Goal: Task Accomplishment & Management: Manage account settings

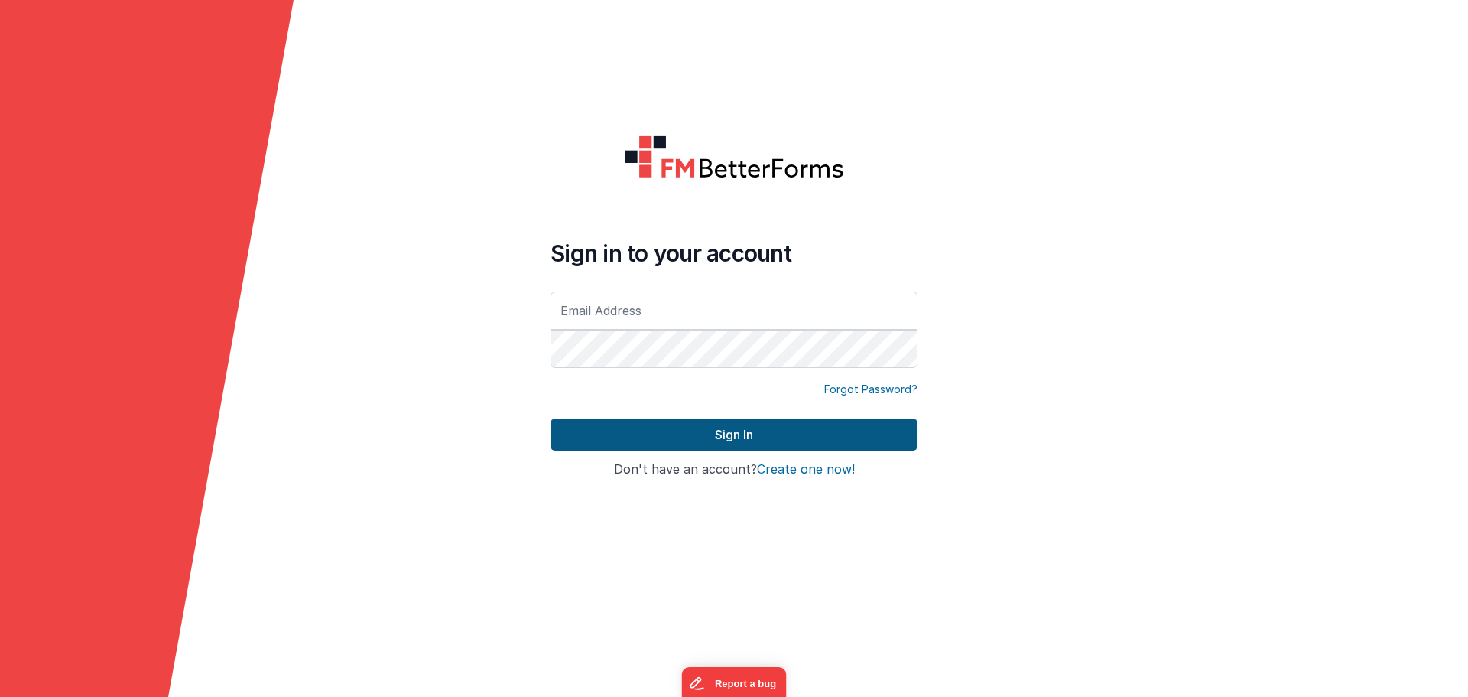
type input "[EMAIL_ADDRESS][DOMAIN_NAME]"
click at [645, 440] on button "Sign In" at bounding box center [734, 434] width 367 height 32
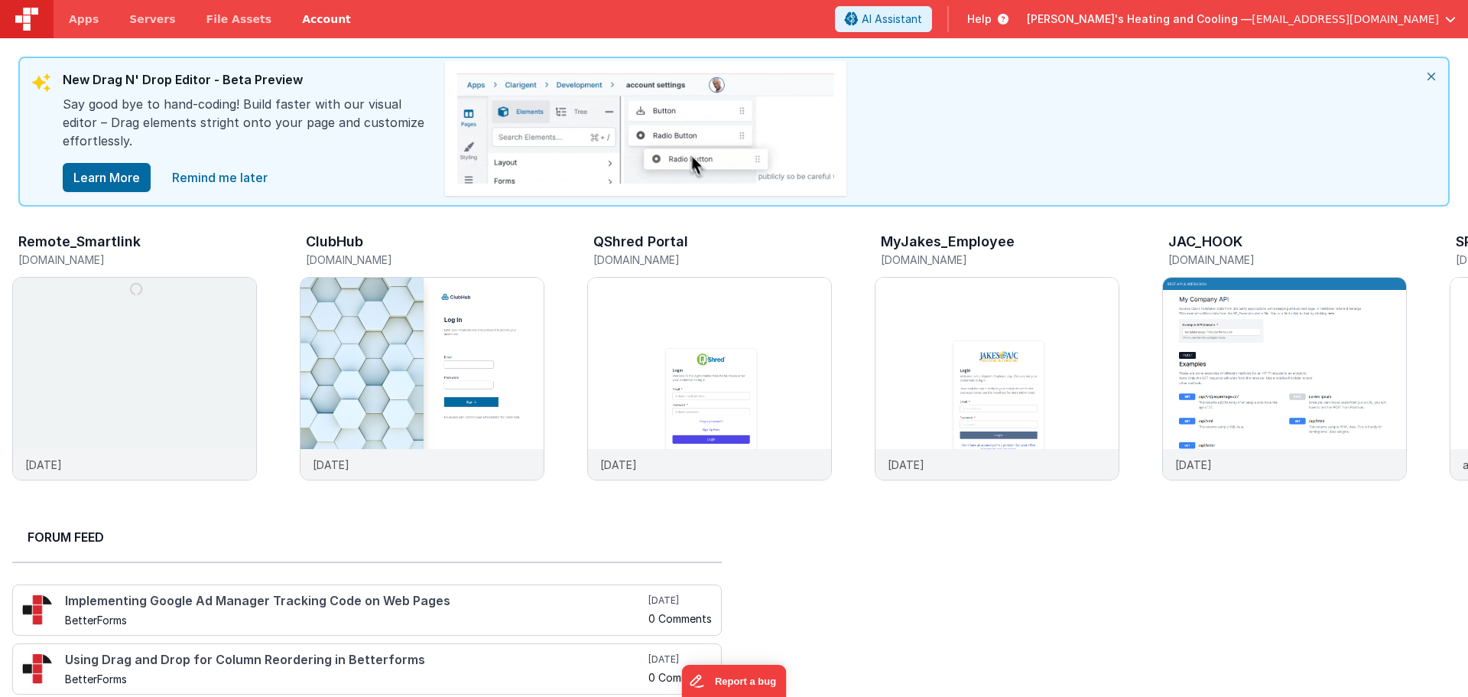
click at [287, 12] on link "Account" at bounding box center [327, 19] width 80 height 38
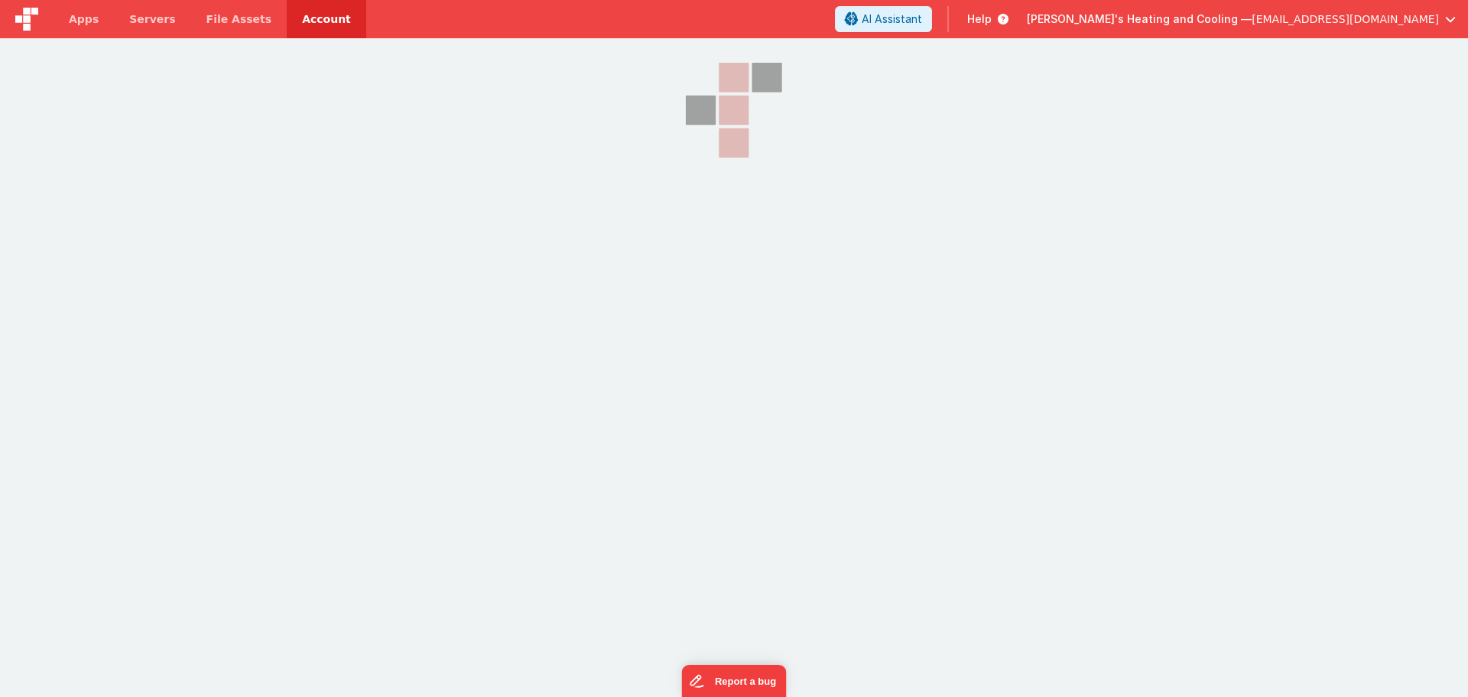
click at [305, 22] on link "Account" at bounding box center [327, 19] width 80 height 38
click at [236, 19] on span "File Assets" at bounding box center [239, 18] width 66 height 15
click at [287, 18] on link "Account" at bounding box center [327, 19] width 80 height 38
click at [1246, 24] on span "[PERSON_NAME]'s Heating and Cooling —" at bounding box center [1139, 18] width 225 height 15
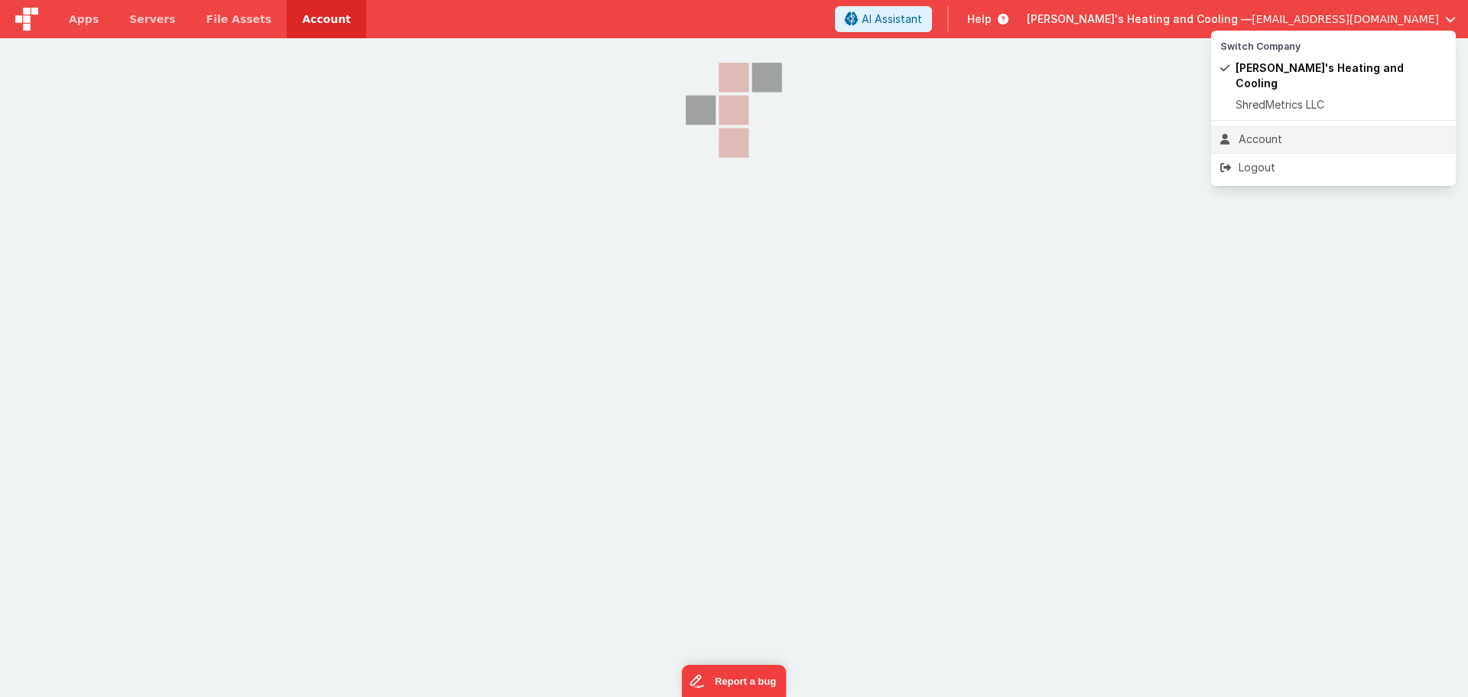
click at [1279, 132] on div "Account" at bounding box center [1333, 139] width 226 height 15
click at [1123, 169] on button at bounding box center [734, 348] width 1468 height 697
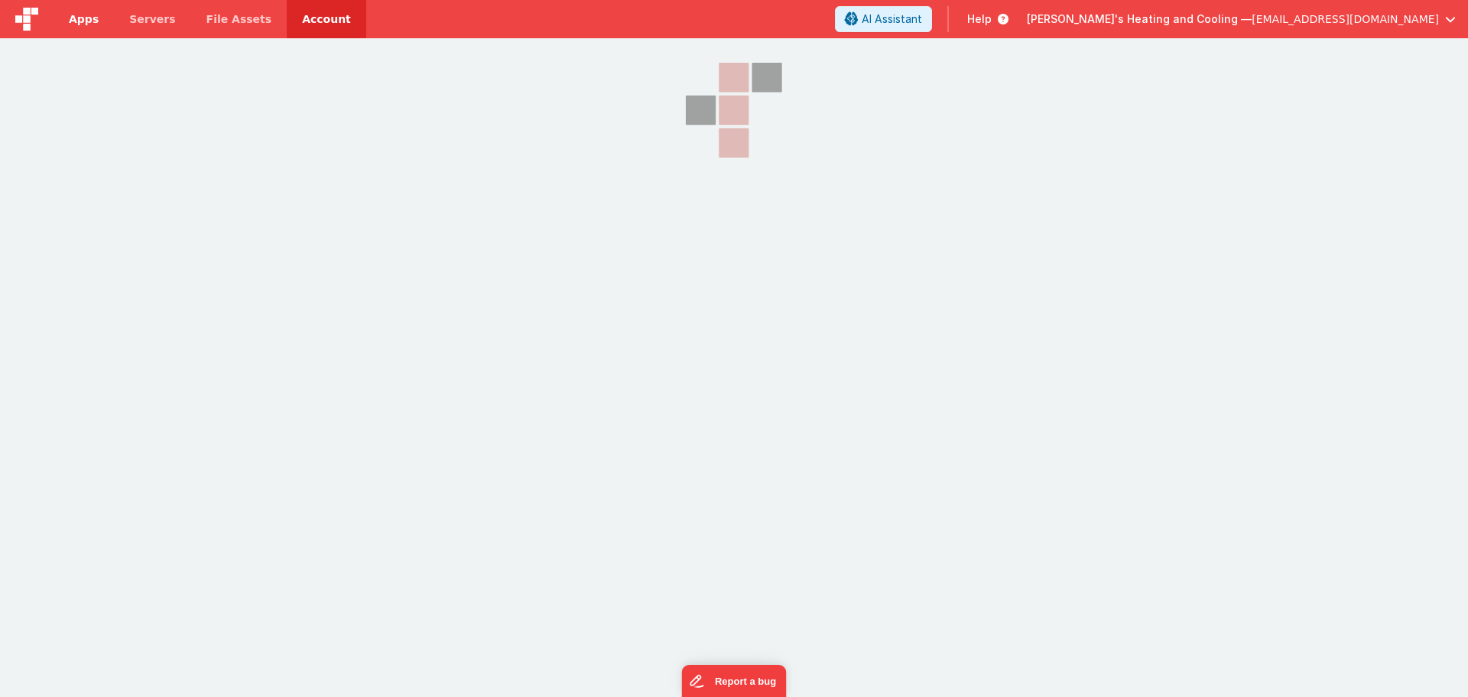
click at [57, 23] on link "Apps" at bounding box center [84, 19] width 60 height 38
click at [1341, 12] on span "[EMAIL_ADDRESS][DOMAIN_NAME]" at bounding box center [1345, 18] width 187 height 15
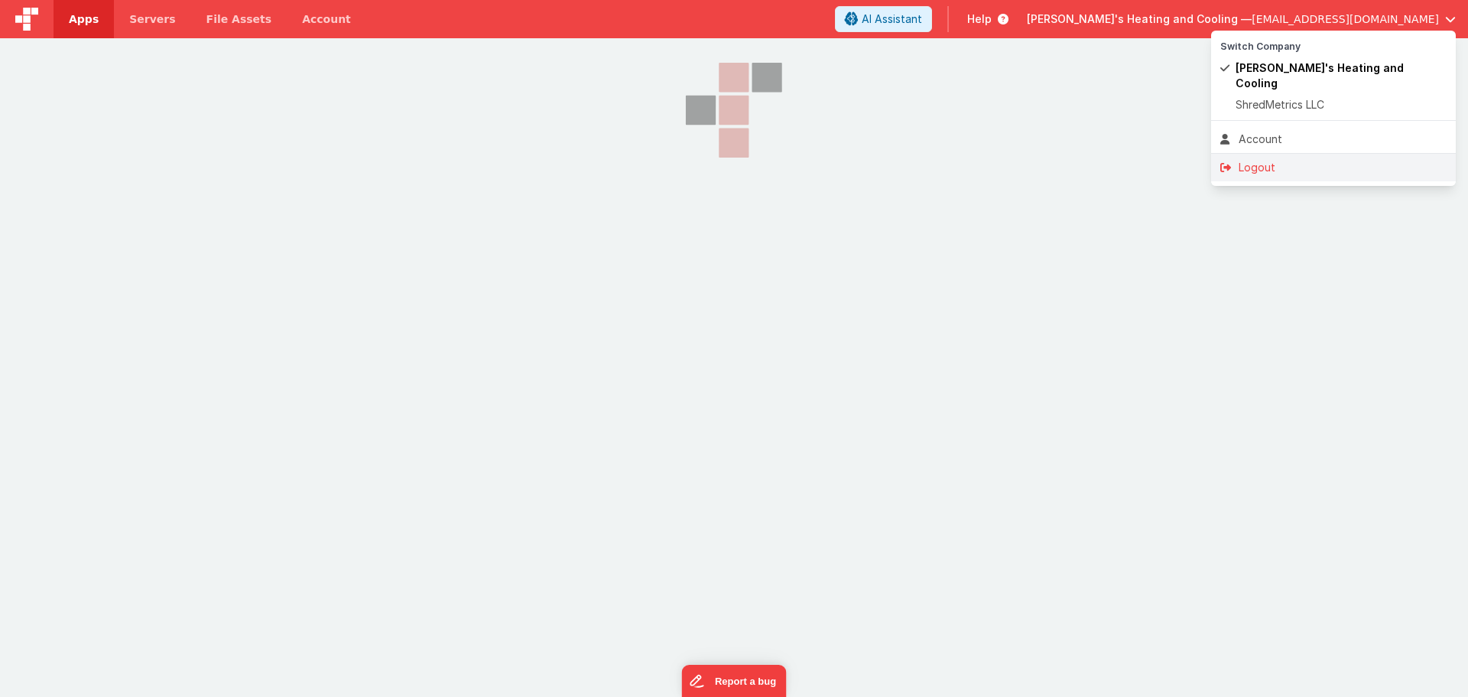
click at [1276, 160] on div "Logout" at bounding box center [1333, 167] width 226 height 15
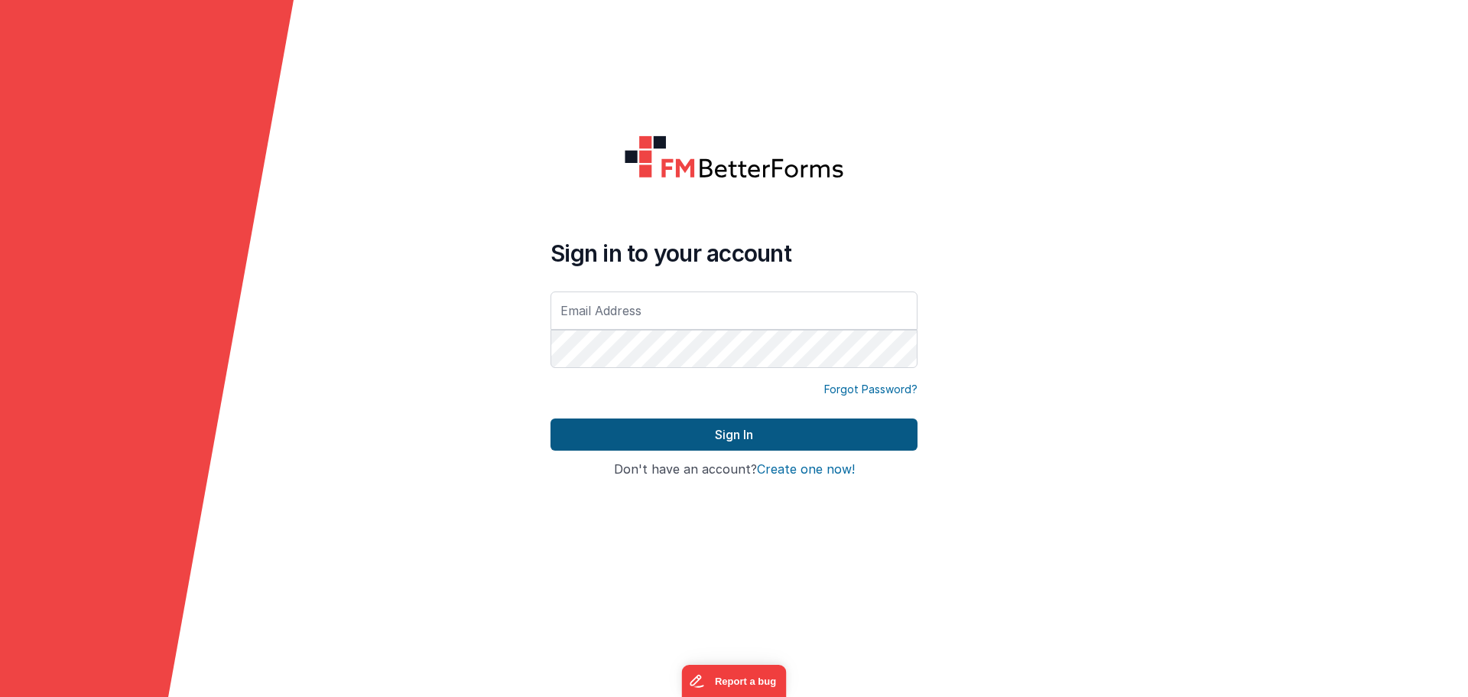
type input "[EMAIL_ADDRESS][DOMAIN_NAME]"
click at [751, 430] on button "Sign In" at bounding box center [734, 434] width 367 height 32
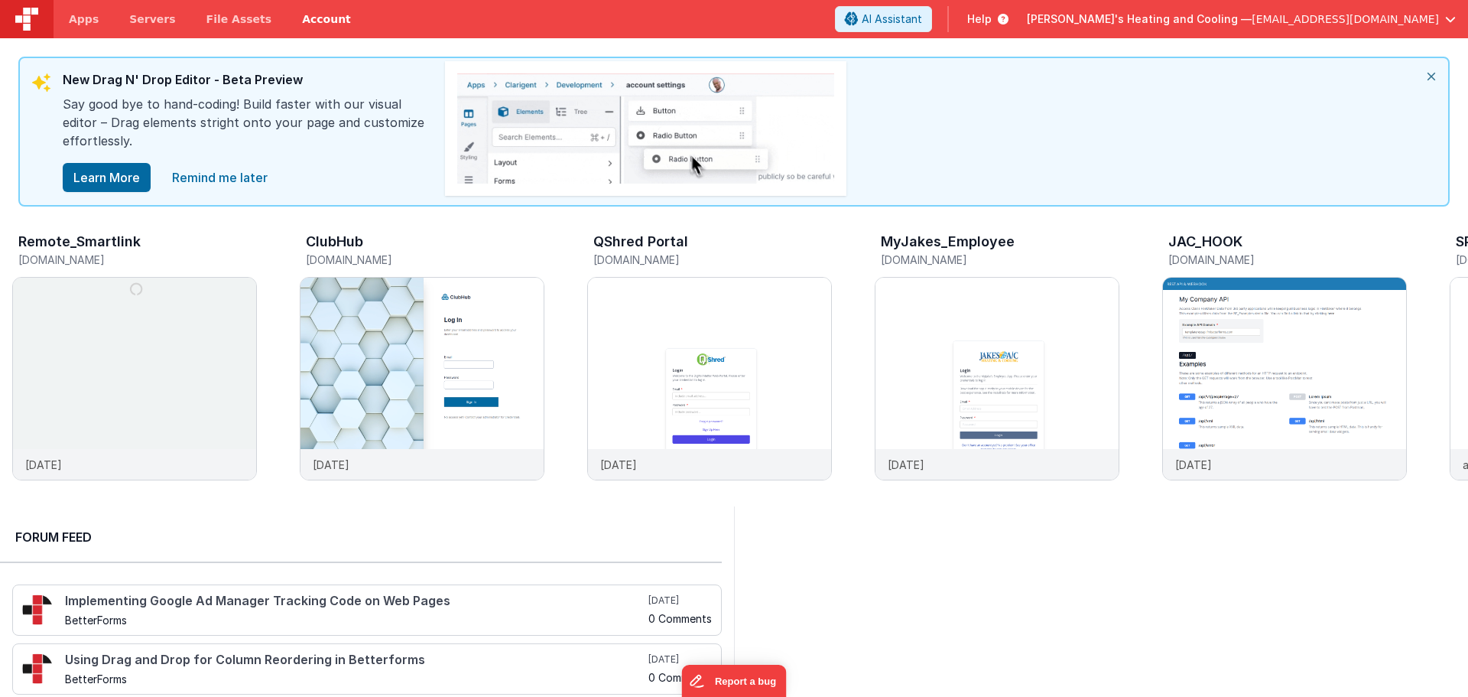
click at [304, 11] on link "Account" at bounding box center [327, 19] width 80 height 38
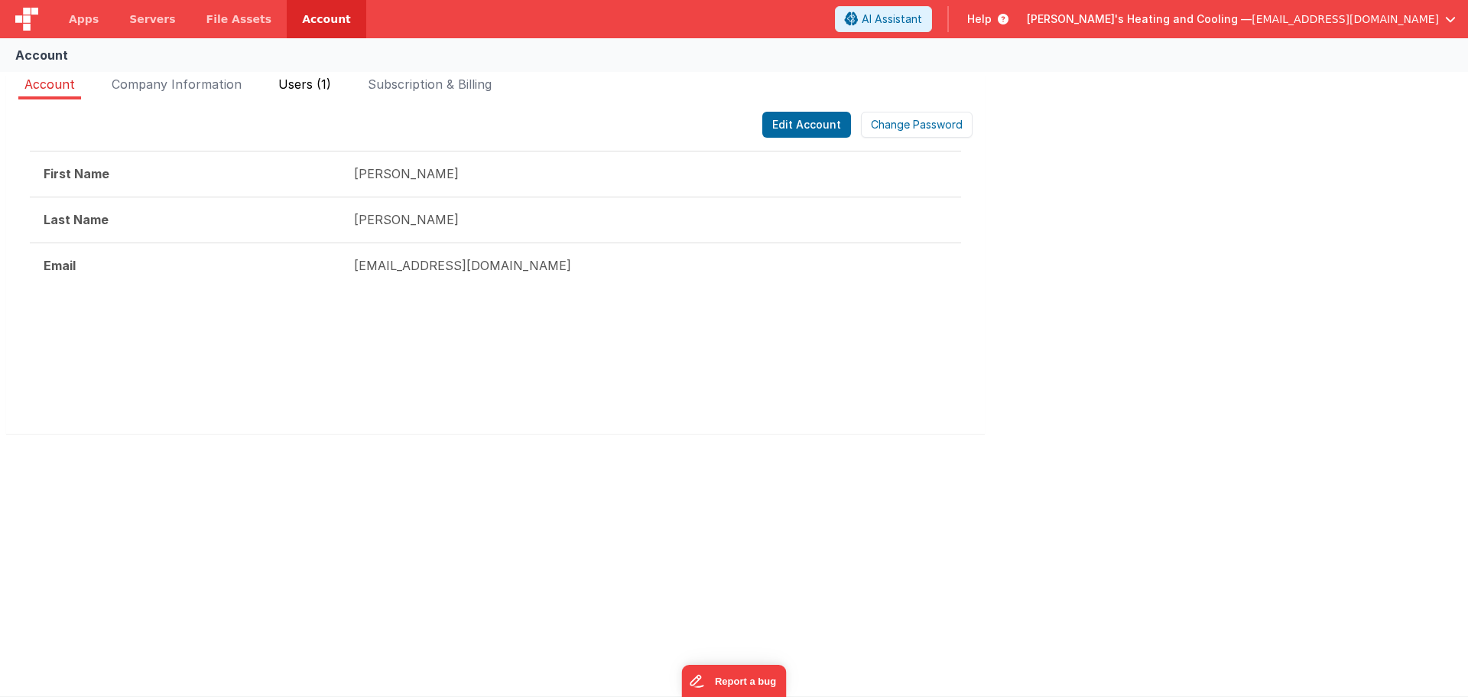
click at [297, 93] on li "Users (1)" at bounding box center [304, 87] width 65 height 24
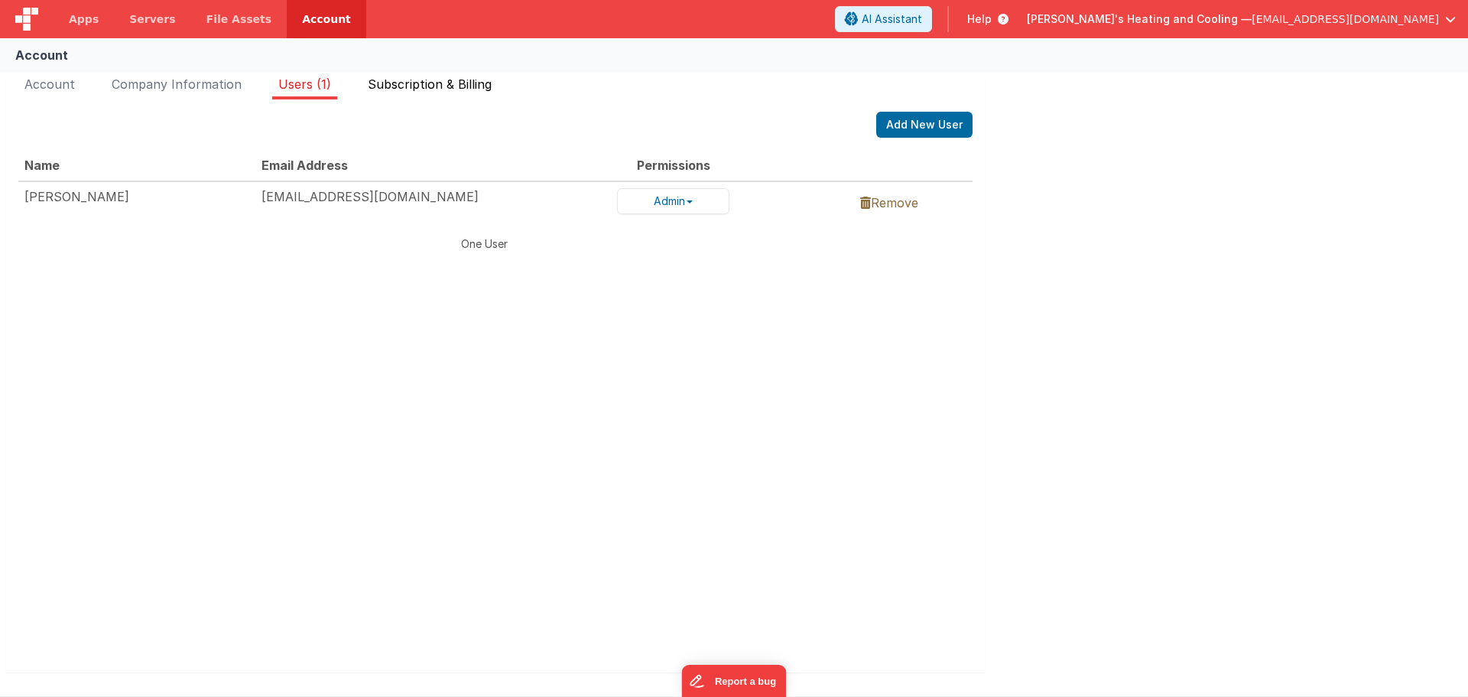
click at [428, 90] on span "Subscription & Billing" at bounding box center [430, 83] width 124 height 15
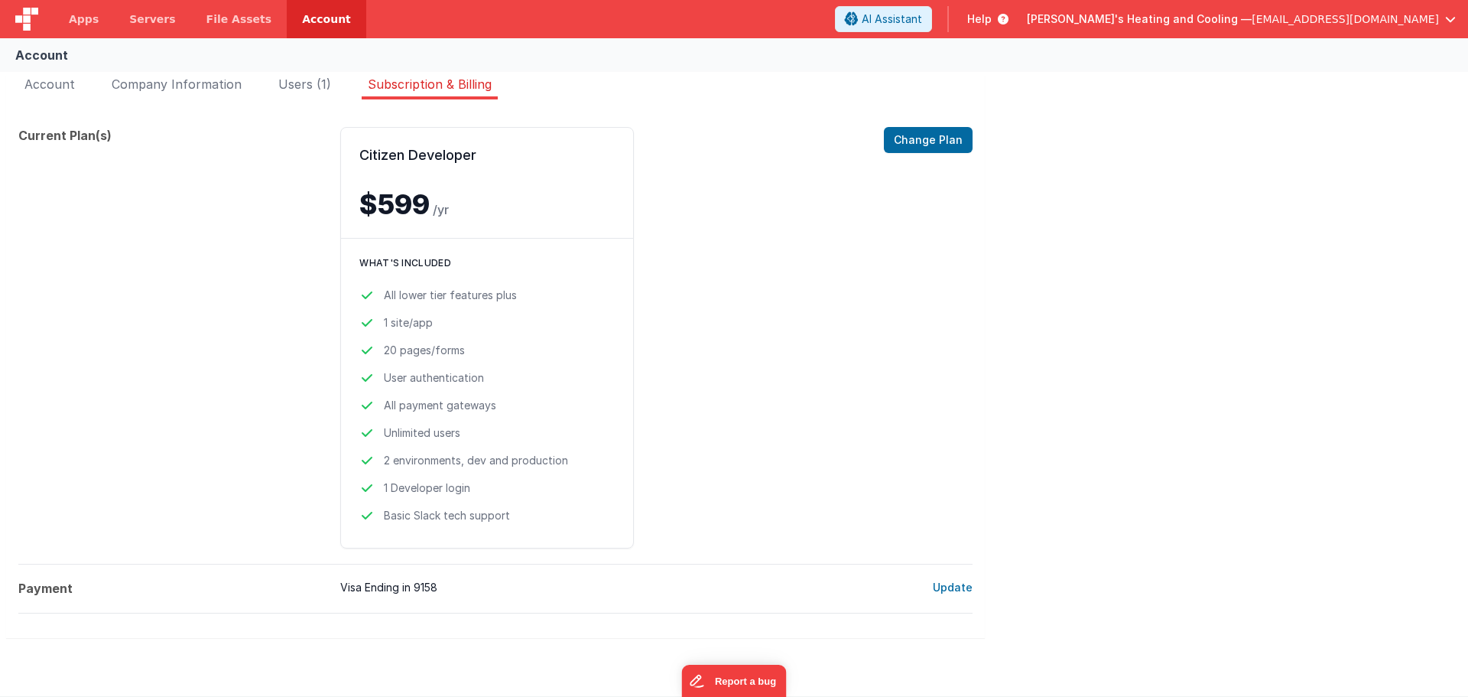
click at [1373, 12] on span "[EMAIL_ADDRESS][DOMAIN_NAME]" at bounding box center [1345, 18] width 187 height 15
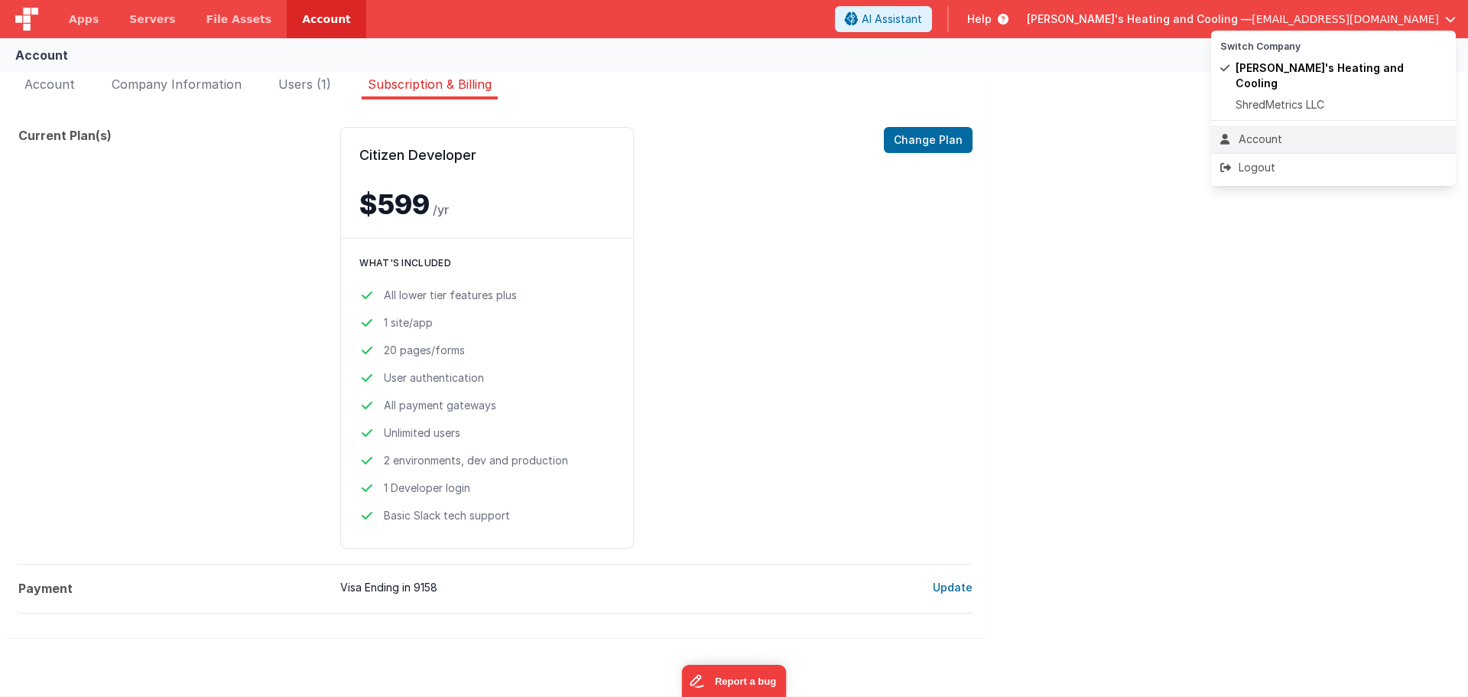
click at [1254, 132] on div "Account" at bounding box center [1333, 139] width 226 height 15
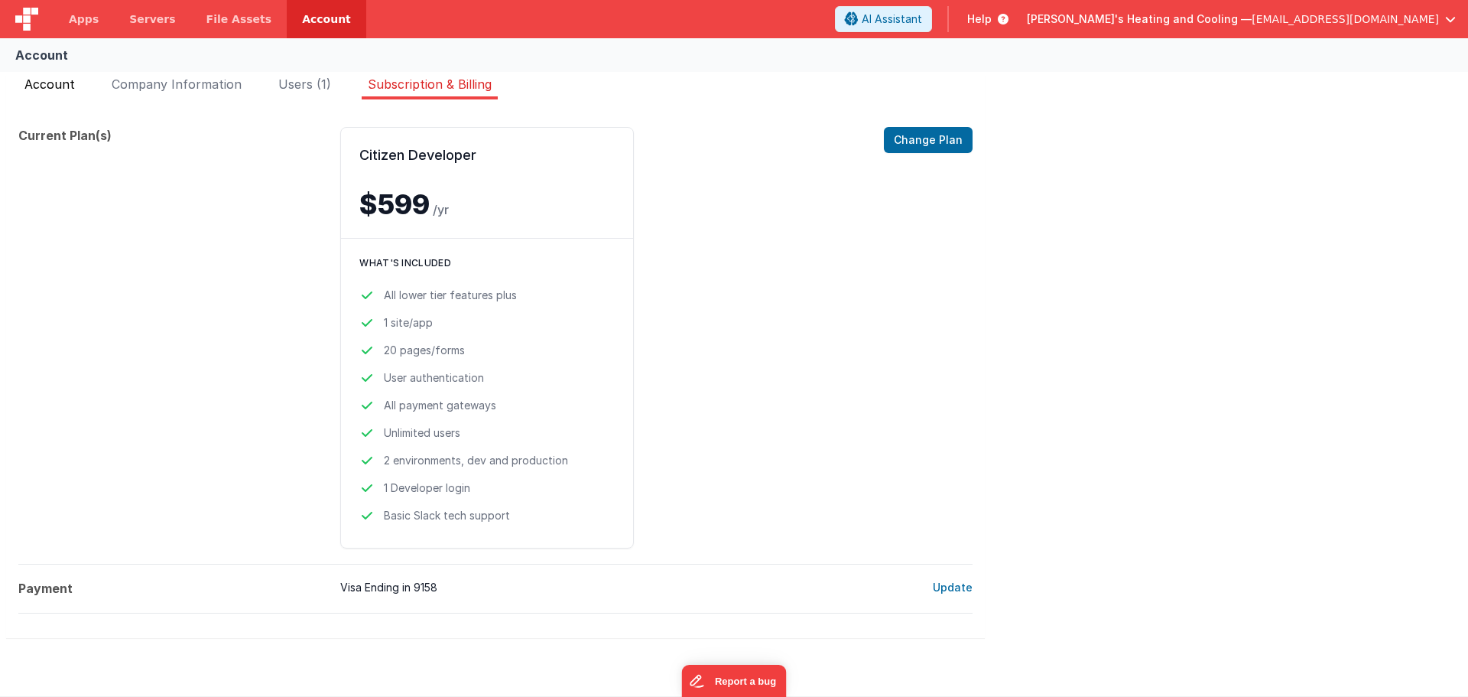
click at [44, 86] on span "Account" at bounding box center [49, 83] width 50 height 15
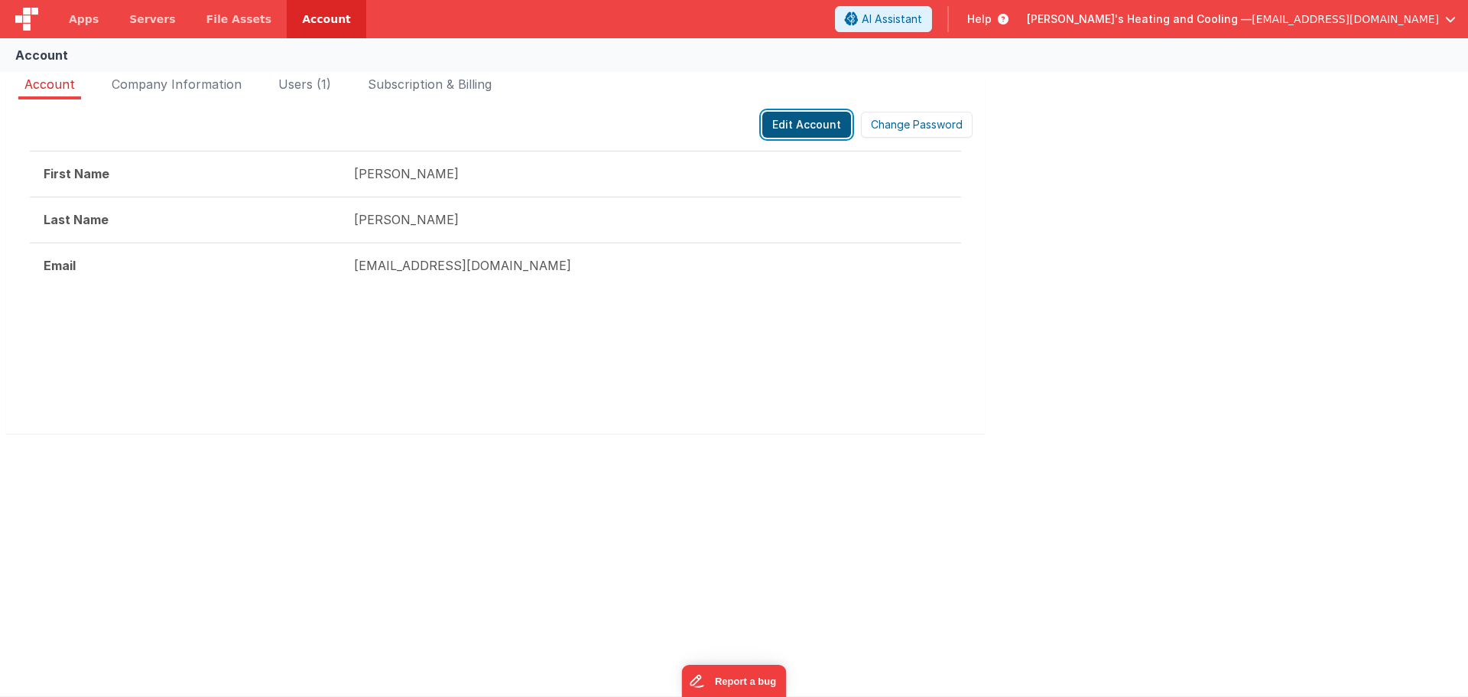
click at [808, 114] on button "Edit Account" at bounding box center [806, 125] width 89 height 26
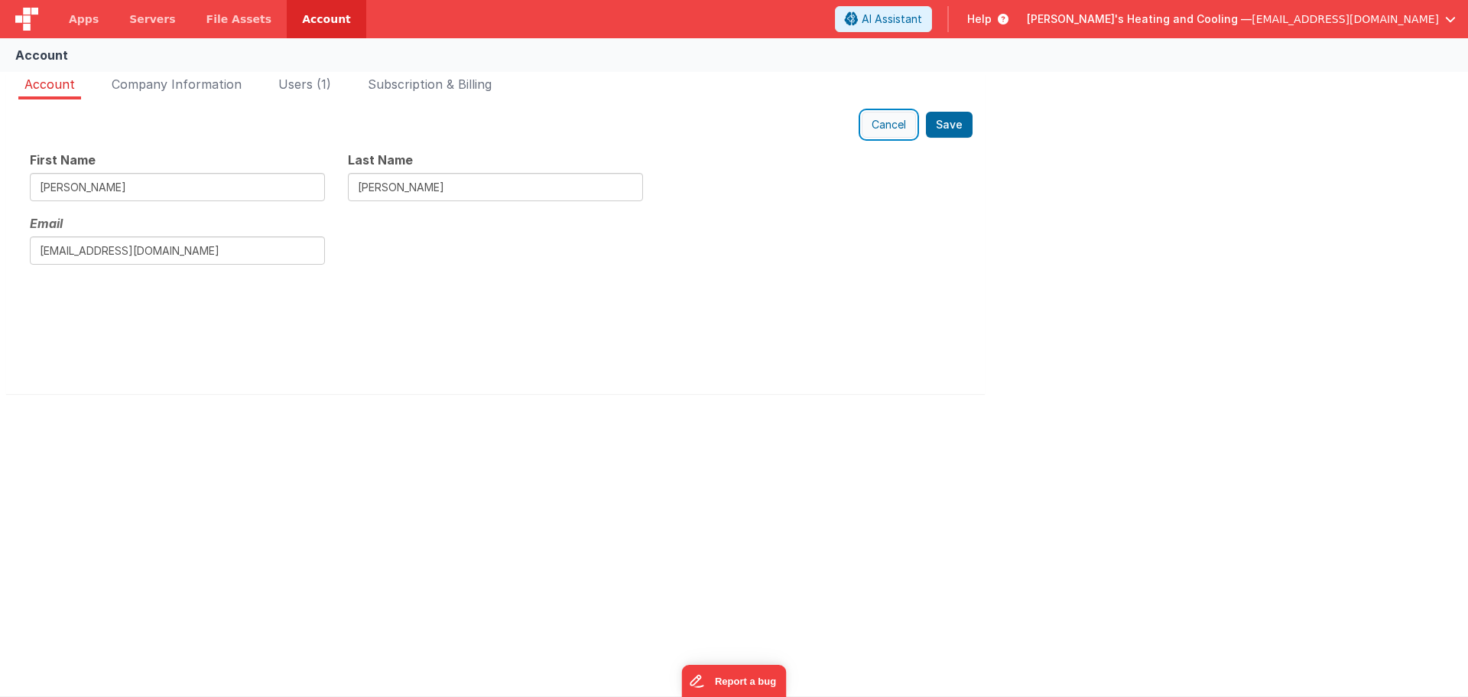
click at [877, 126] on button "Cancel" at bounding box center [889, 125] width 54 height 26
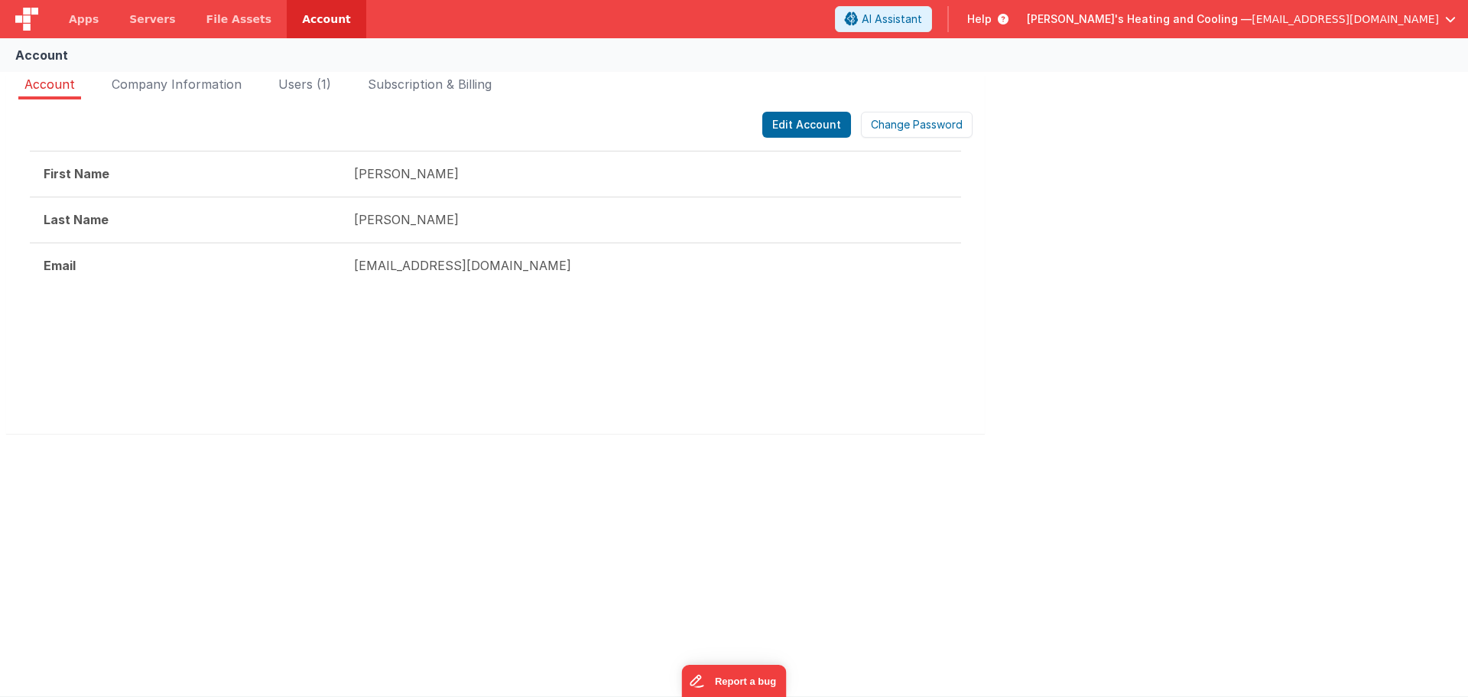
click at [1099, 243] on div "Account Company Information Users (1) Subscription & Billing Edit Account Chang…" at bounding box center [734, 265] width 1468 height 392
click at [296, 90] on span "Users (1)" at bounding box center [304, 83] width 53 height 15
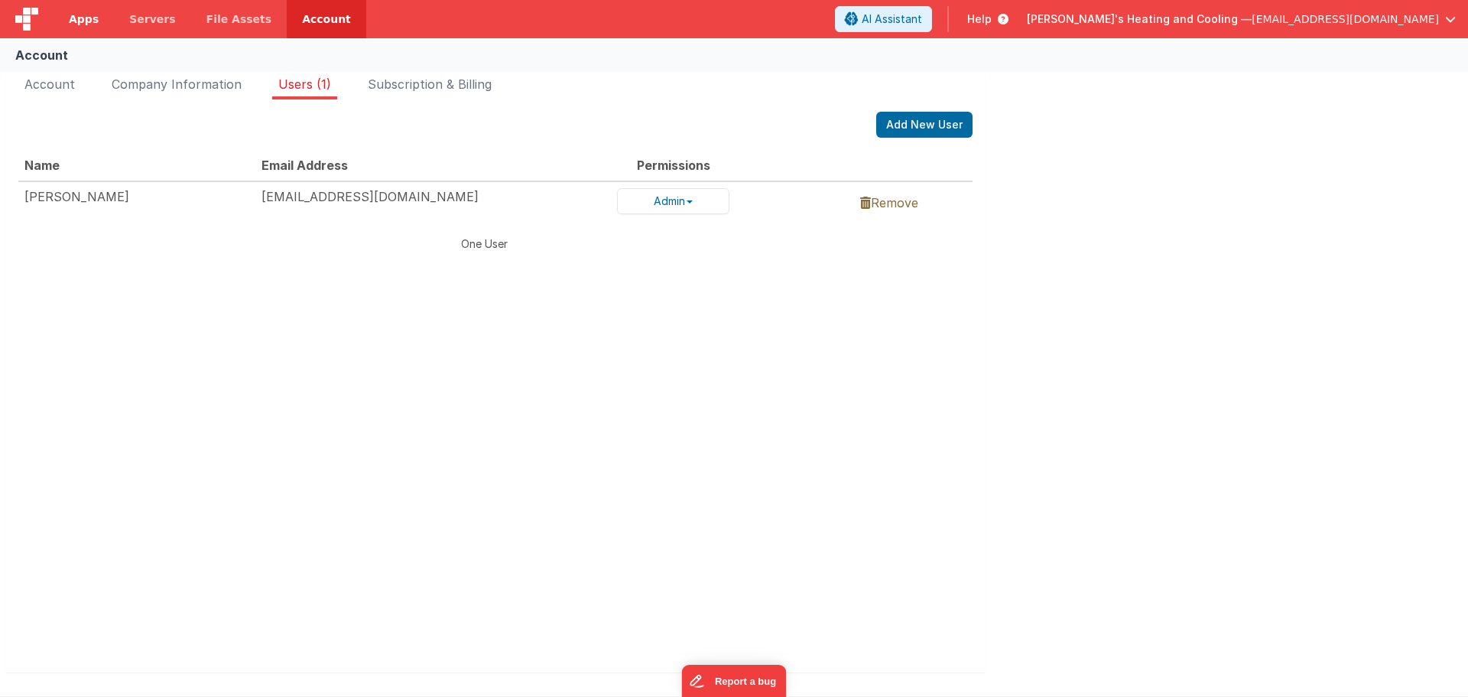
click at [79, 18] on span "Apps" at bounding box center [84, 18] width 30 height 15
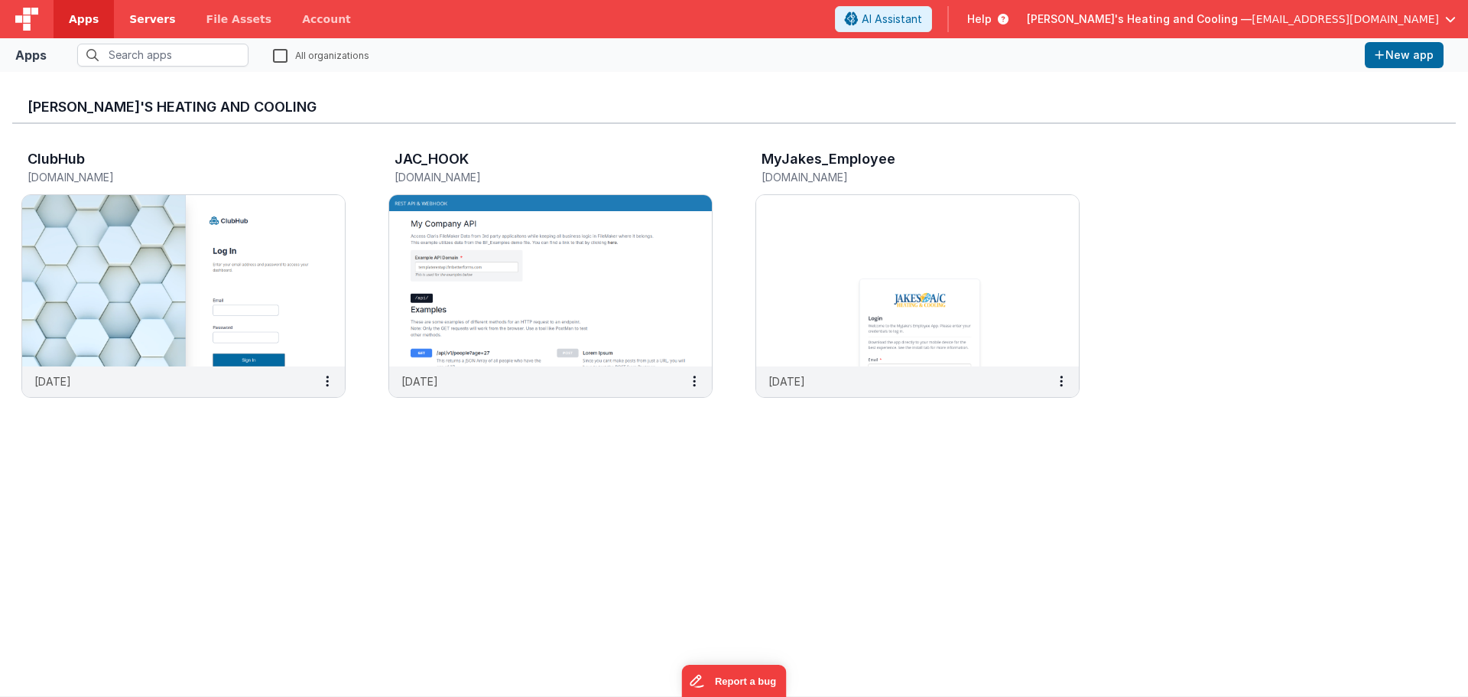
click at [120, 24] on link "Servers" at bounding box center [152, 19] width 76 height 38
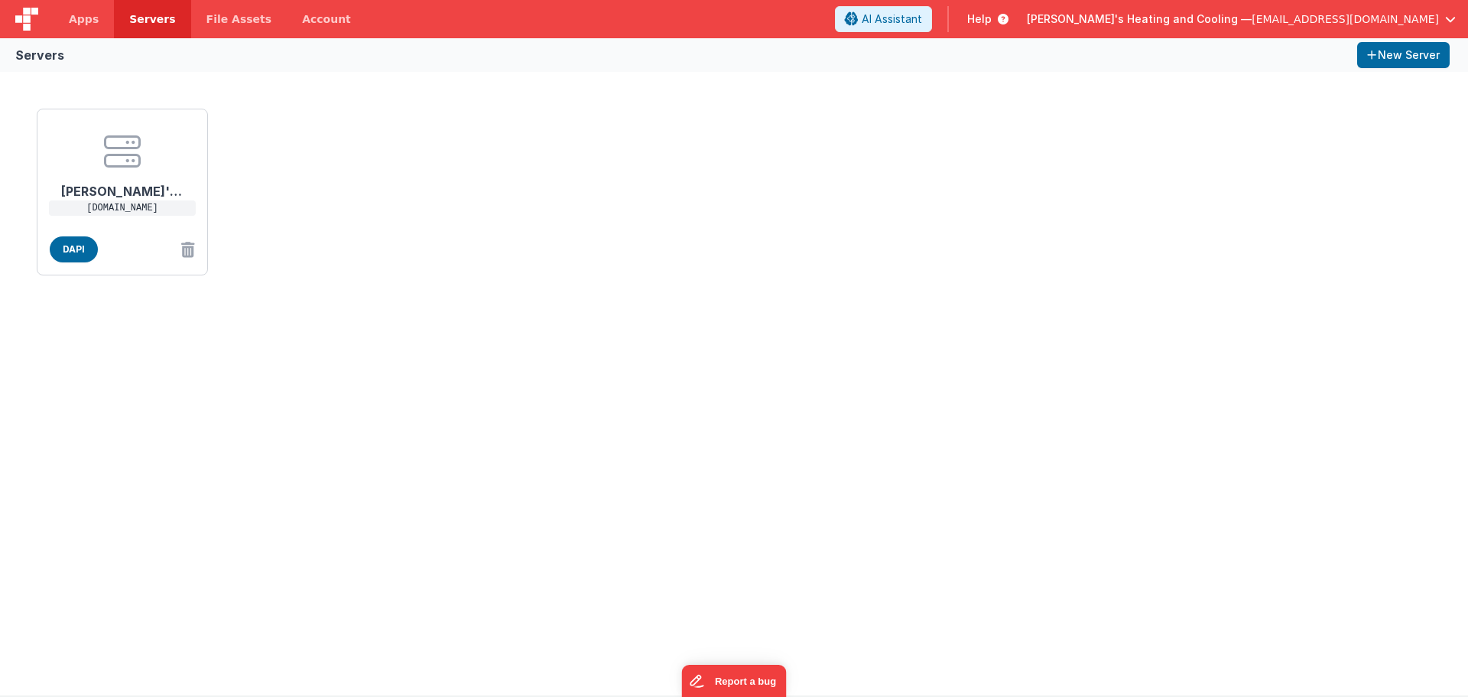
click at [31, 20] on img at bounding box center [26, 19] width 23 height 23
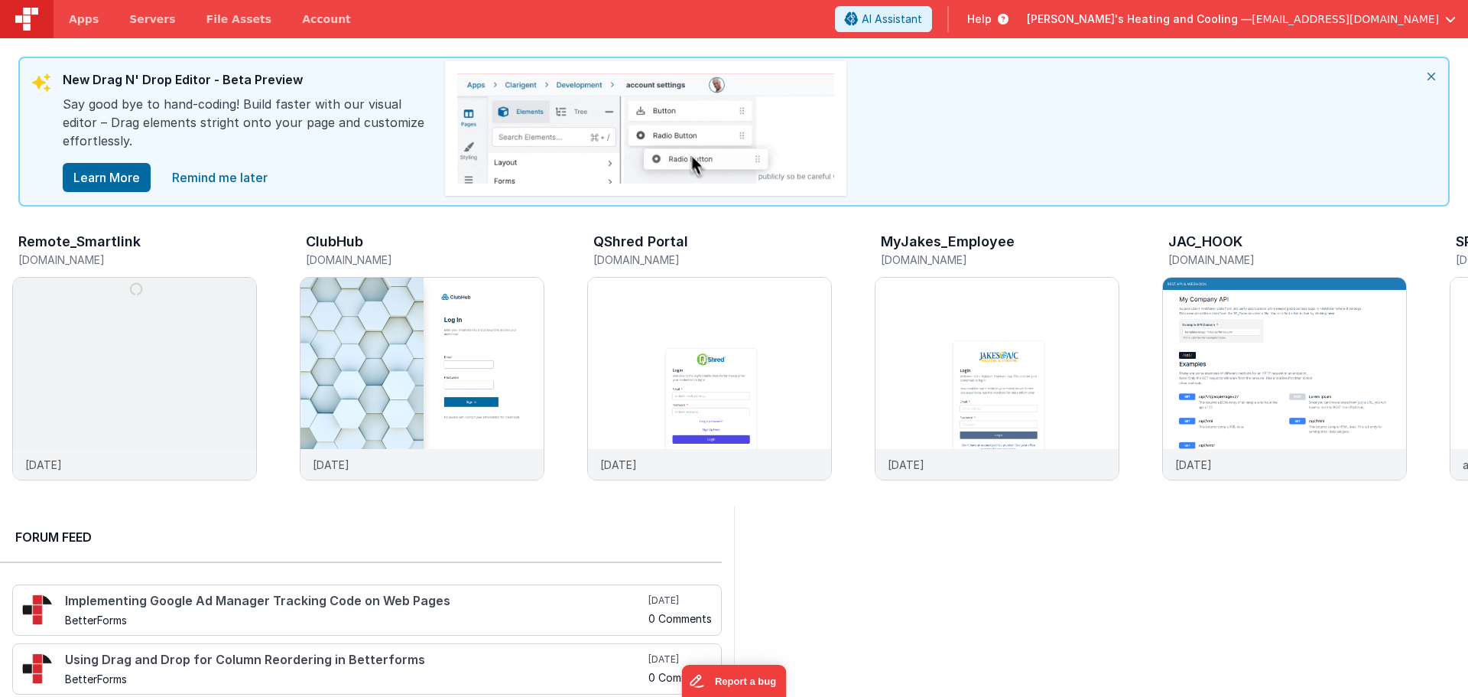
click at [1348, 13] on span "[EMAIL_ADDRESS][DOMAIN_NAME]" at bounding box center [1345, 18] width 187 height 15
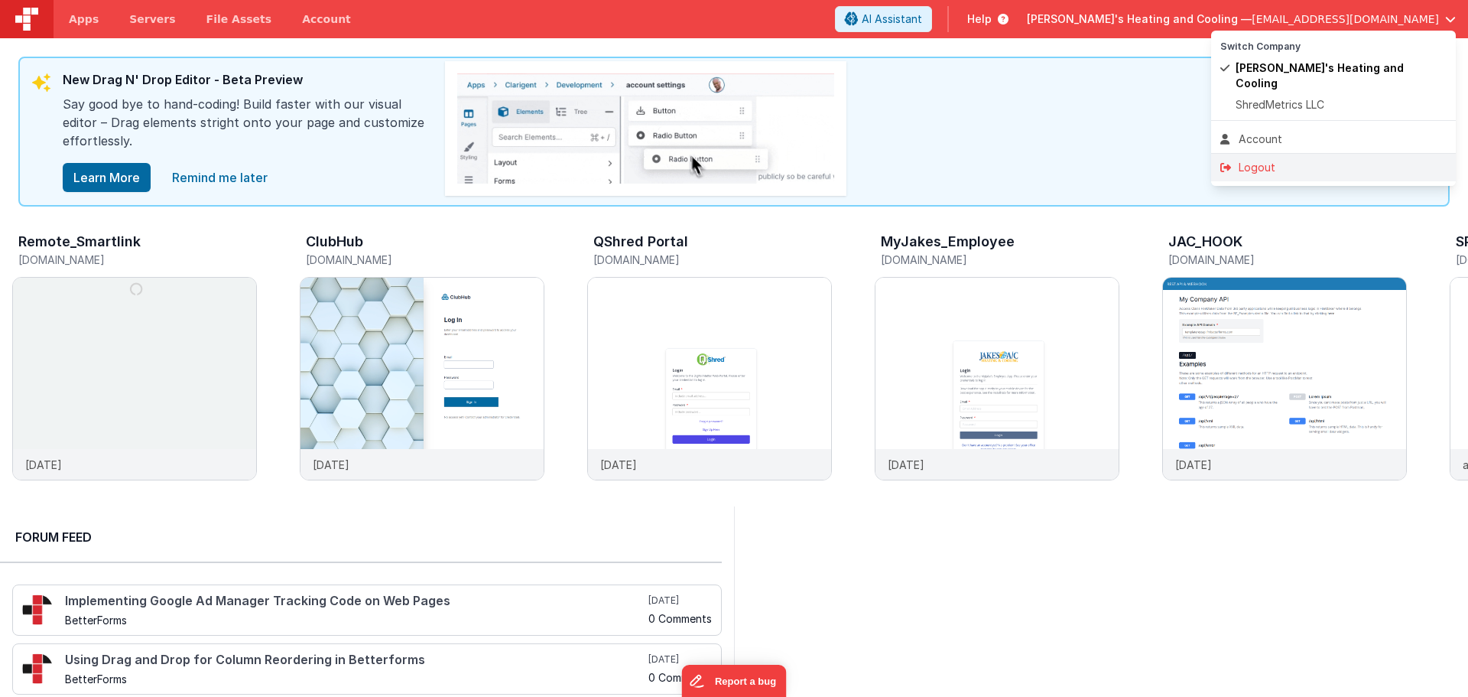
click at [1253, 160] on div "Logout" at bounding box center [1333, 167] width 226 height 15
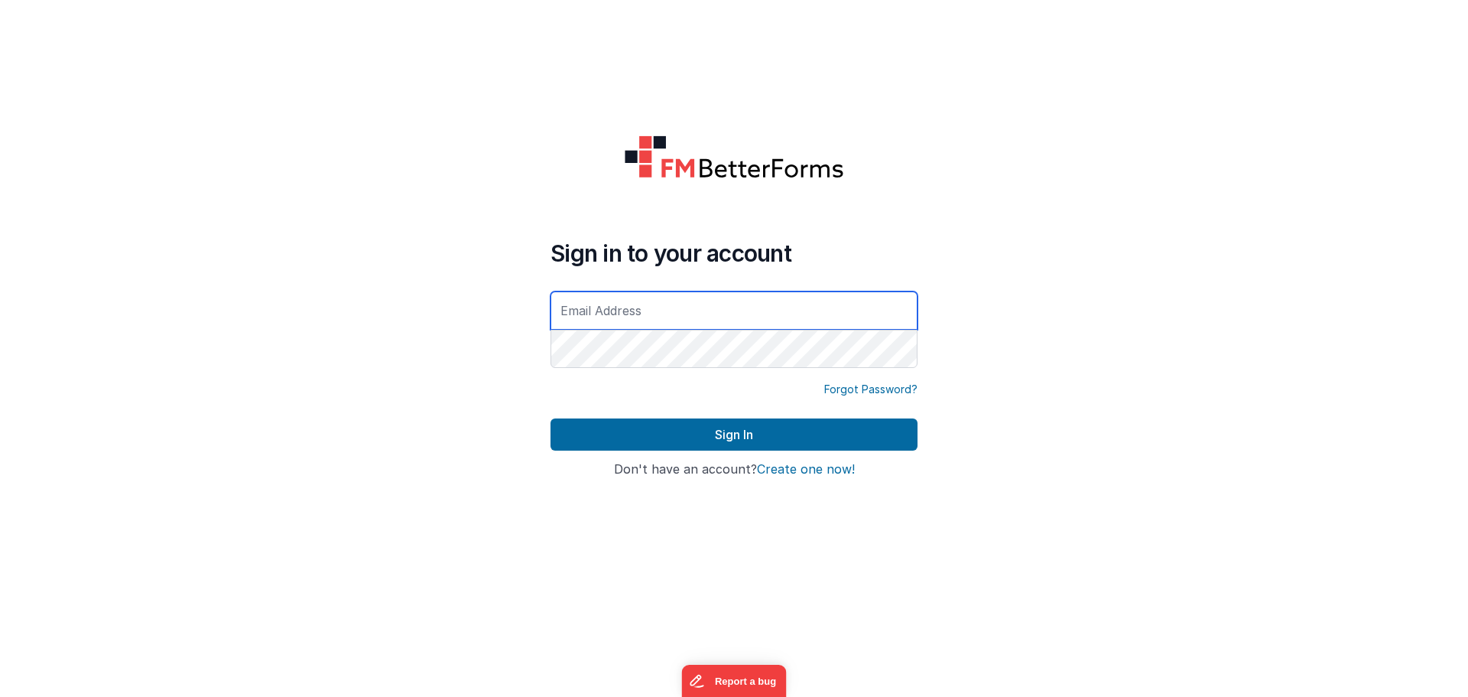
type input "[EMAIL_ADDRESS][DOMAIN_NAME]"
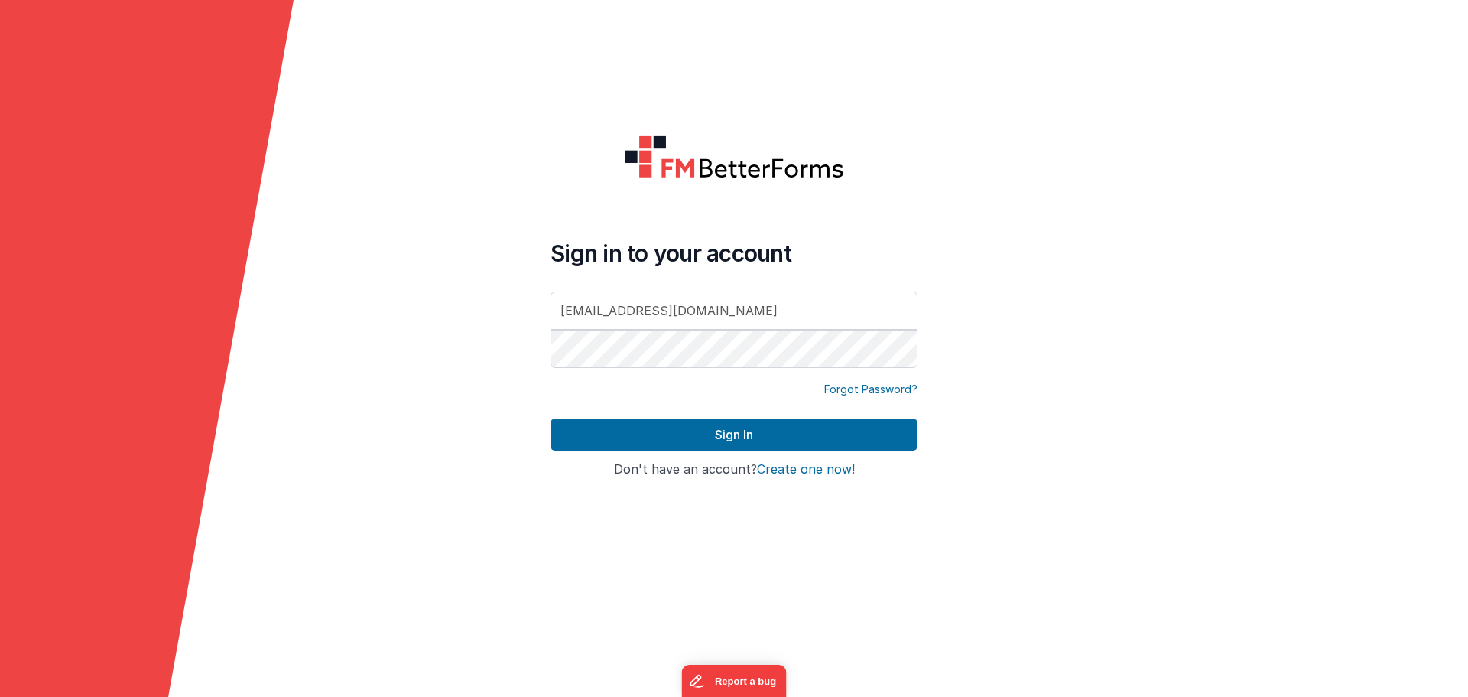
click at [646, 151] on img at bounding box center [734, 157] width 220 height 44
click at [784, 470] on button "Create one now!" at bounding box center [806, 470] width 98 height 14
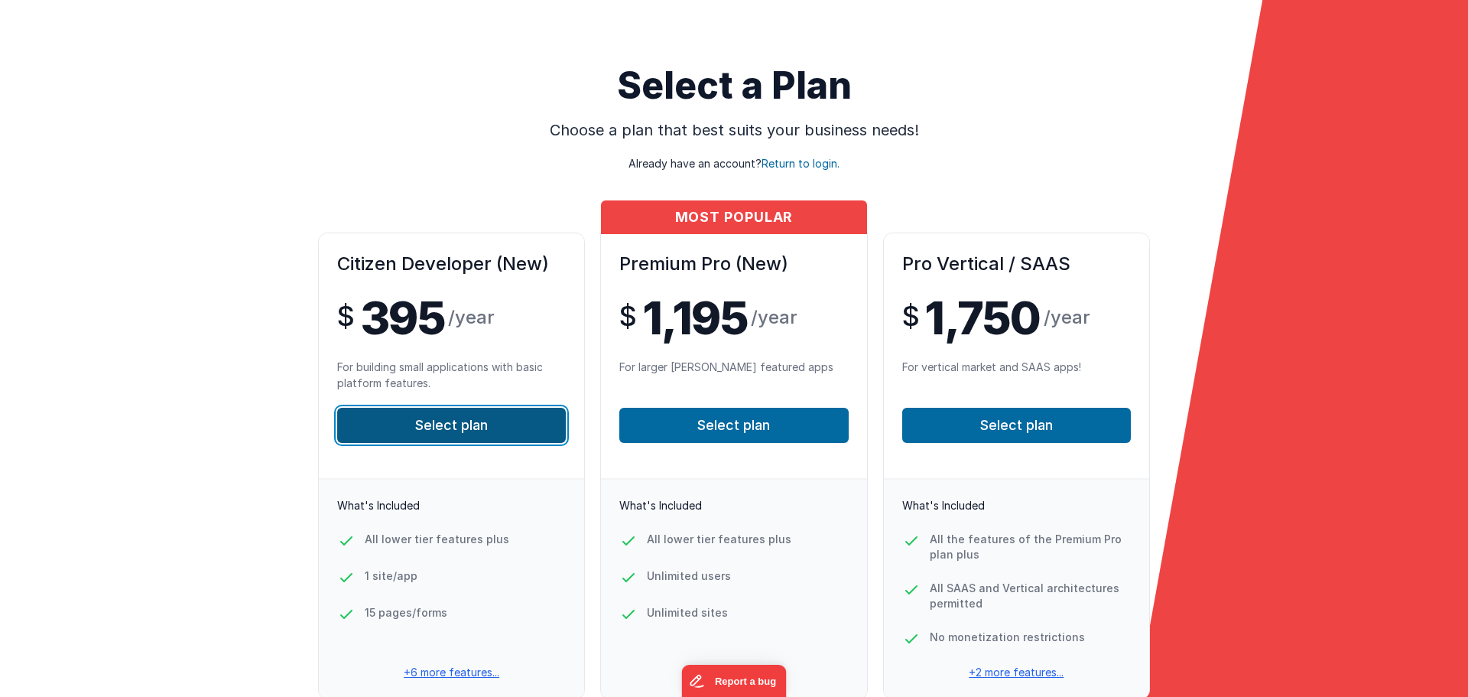
click at [396, 422] on button "Select plan" at bounding box center [451, 425] width 229 height 35
